Goal: Obtain resource: Obtain resource

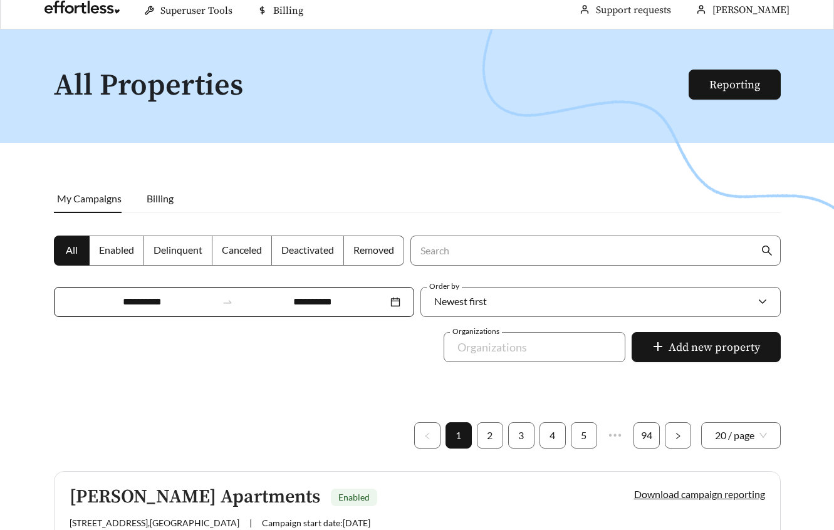
scroll to position [249, 0]
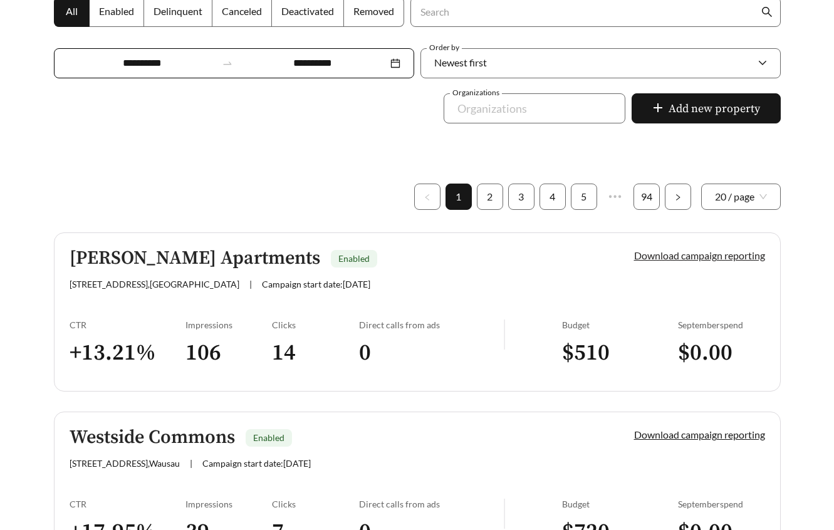
click at [605, 256] on link "Download campaign reporting" at bounding box center [699, 255] width 131 height 12
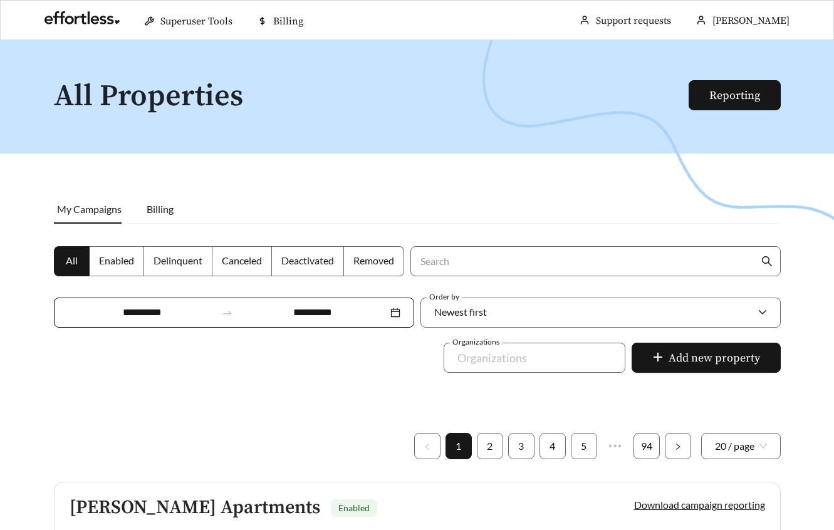
scroll to position [507, 0]
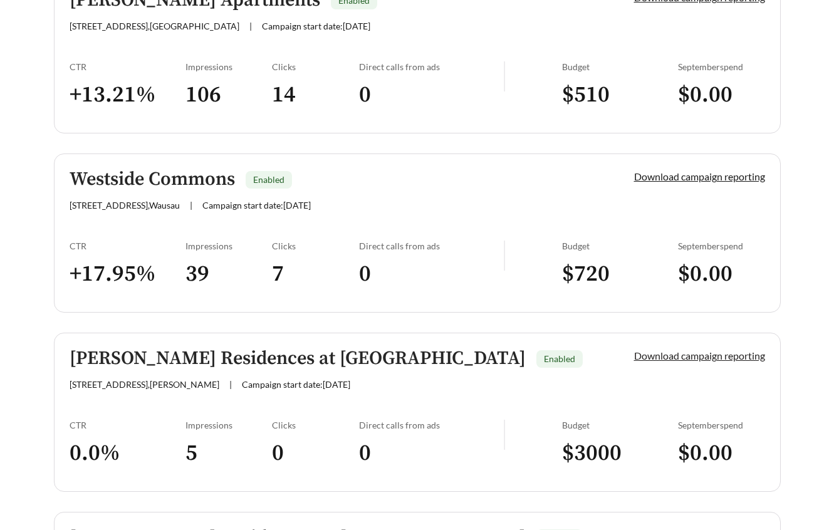
click at [605, 356] on link "Download campaign reporting" at bounding box center [699, 355] width 131 height 12
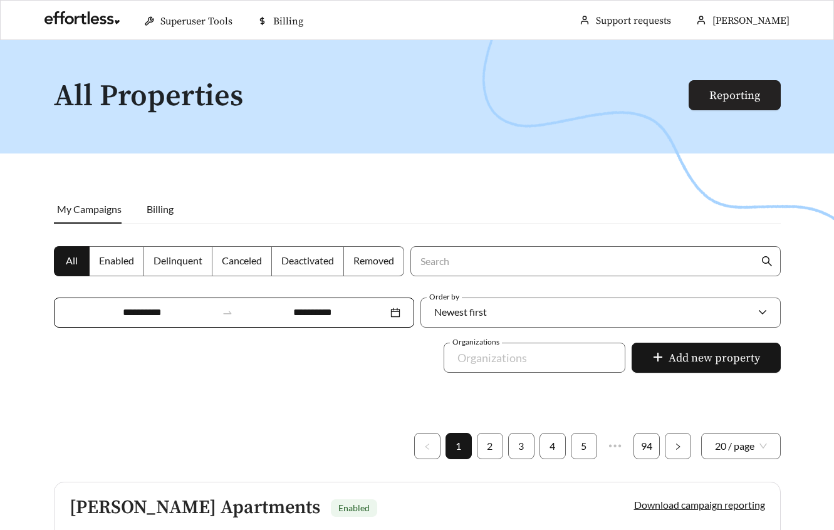
click at [605, 95] on link "Reporting" at bounding box center [734, 95] width 51 height 14
